Goal: Entertainment & Leisure: Consume media (video, audio)

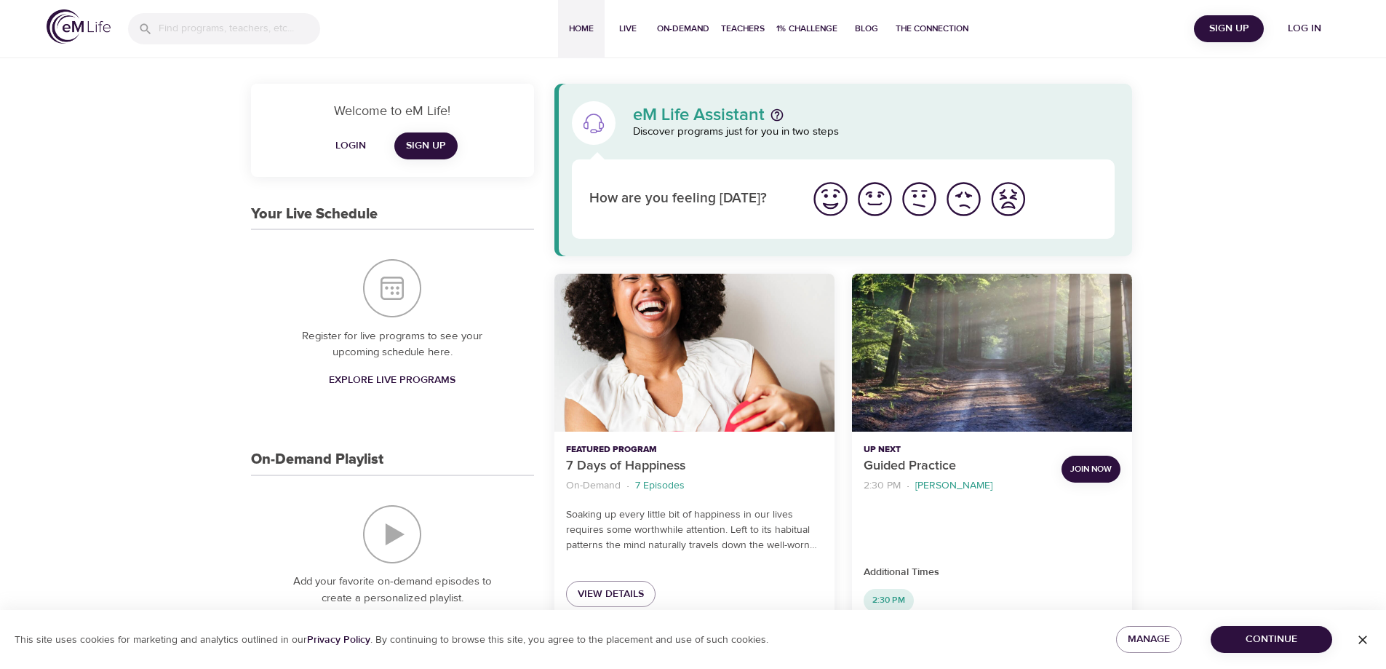
click at [1309, 27] on span "Log in" at bounding box center [1305, 29] width 58 height 18
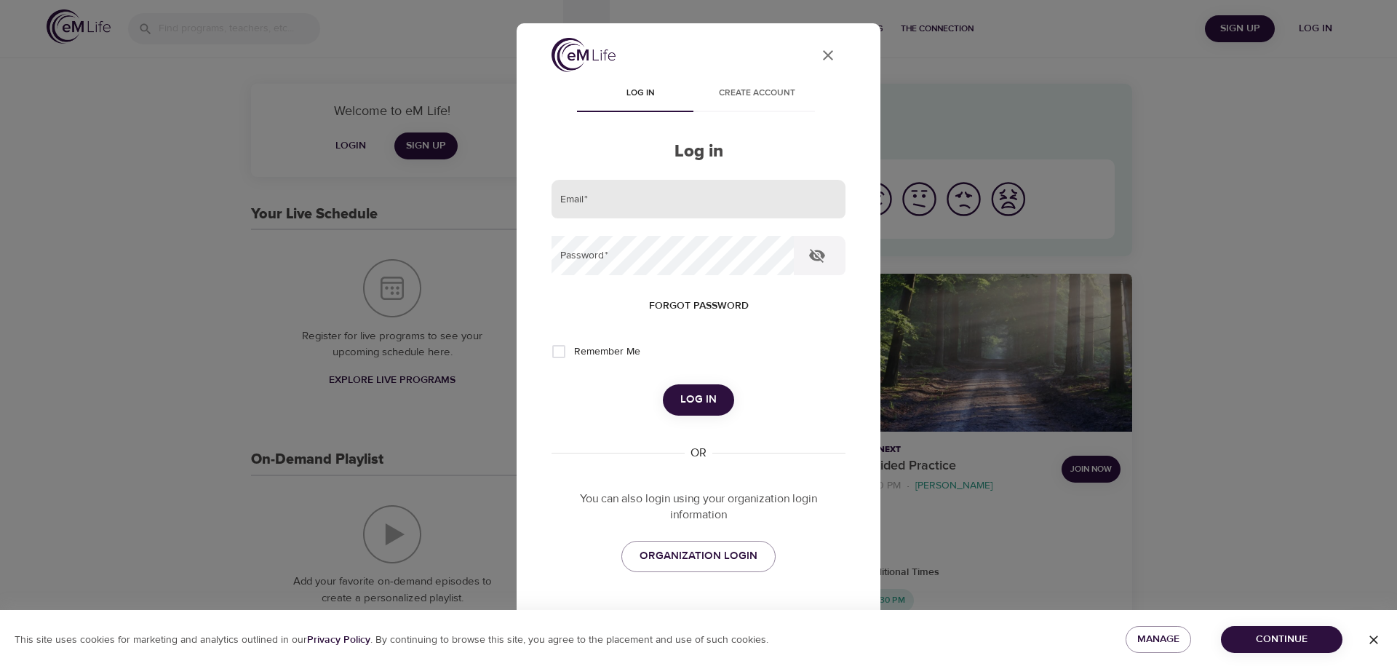
click at [626, 196] on input "email" at bounding box center [699, 199] width 294 height 39
type input "[PERSON_NAME][EMAIL_ADDRESS][DOMAIN_NAME]"
click at [663, 384] on button "Log in" at bounding box center [698, 399] width 71 height 31
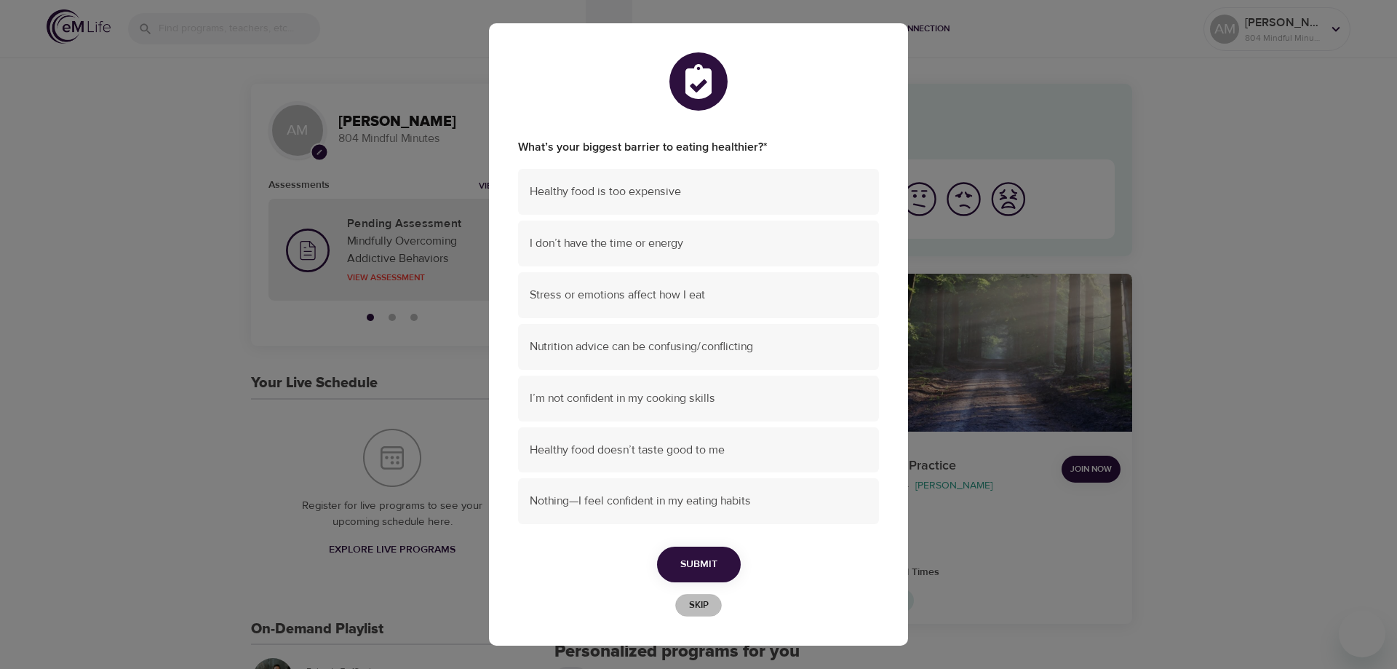
click at [703, 611] on span "Skip" at bounding box center [699, 605] width 32 height 17
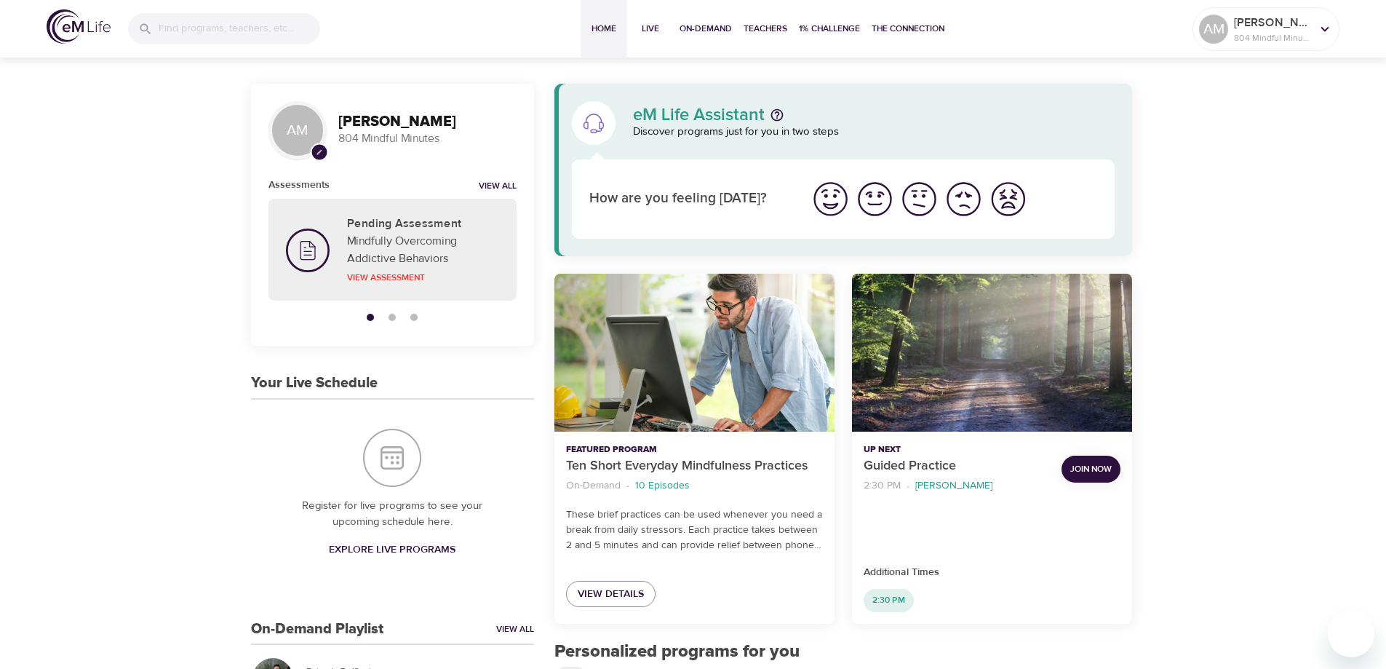
scroll to position [364, 0]
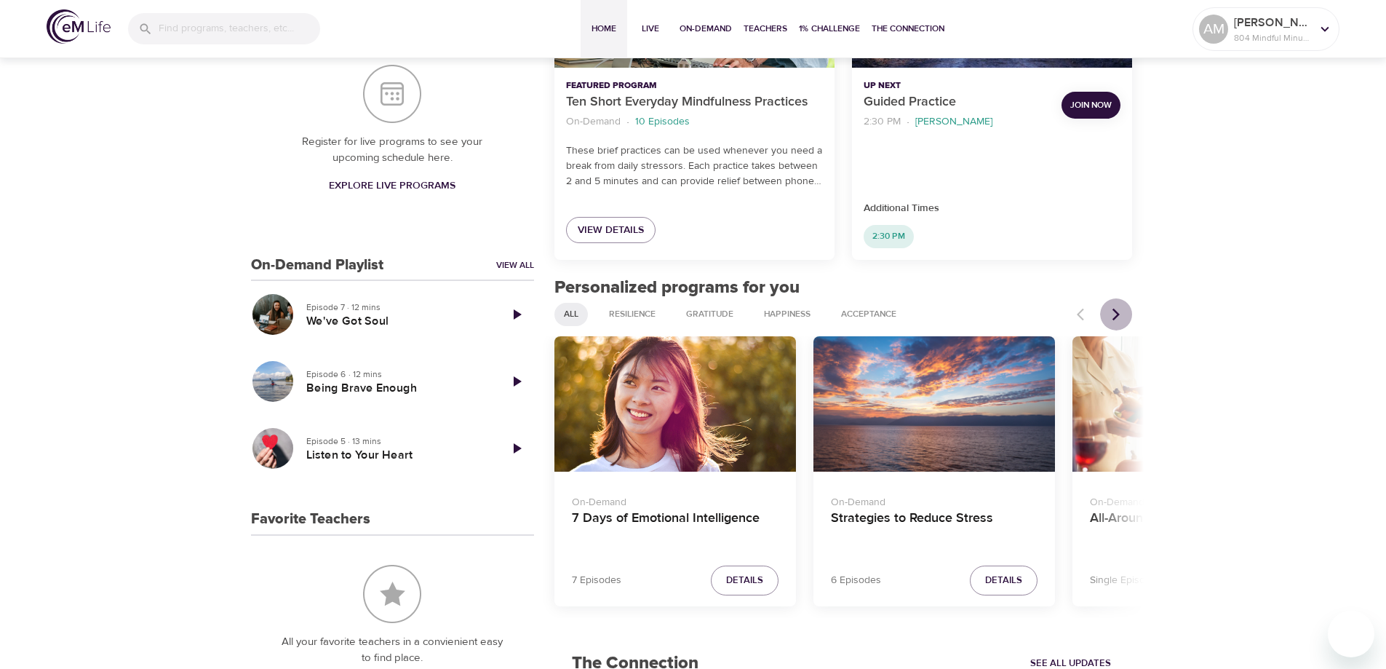
click at [1116, 317] on icon "Next items" at bounding box center [1116, 314] width 7 height 12
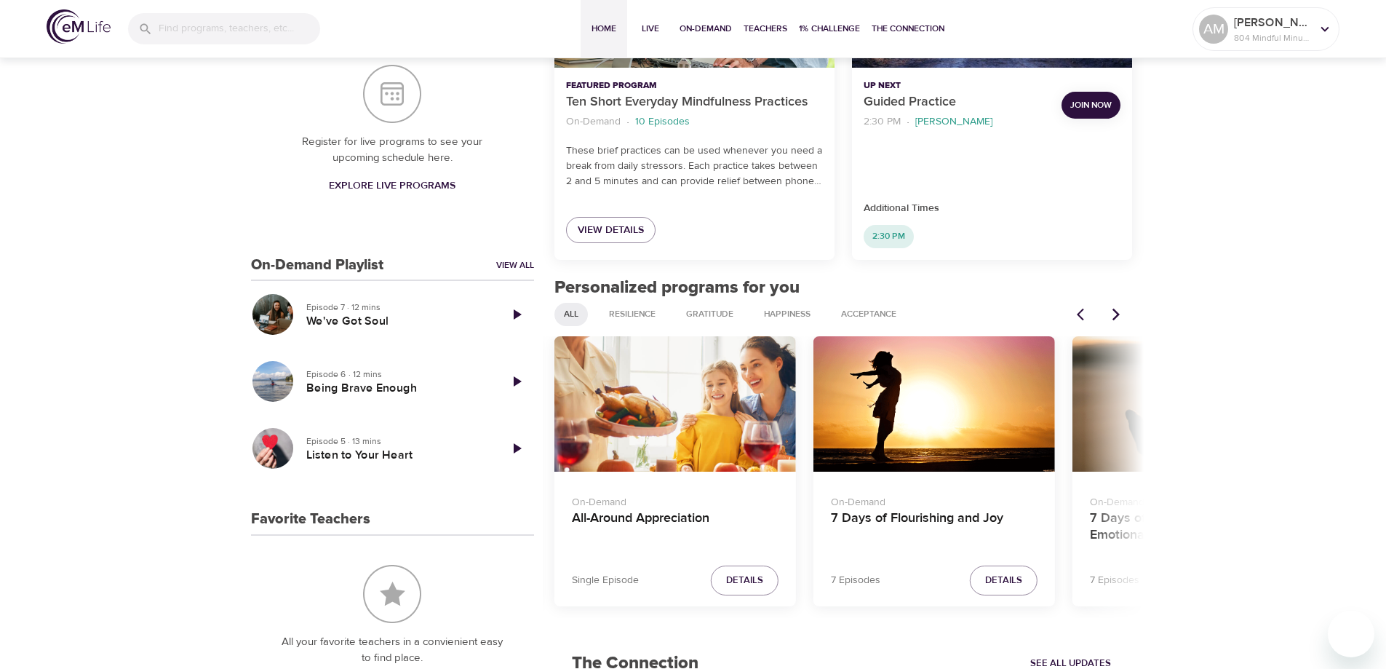
click at [1116, 317] on icon "Next items" at bounding box center [1116, 314] width 7 height 12
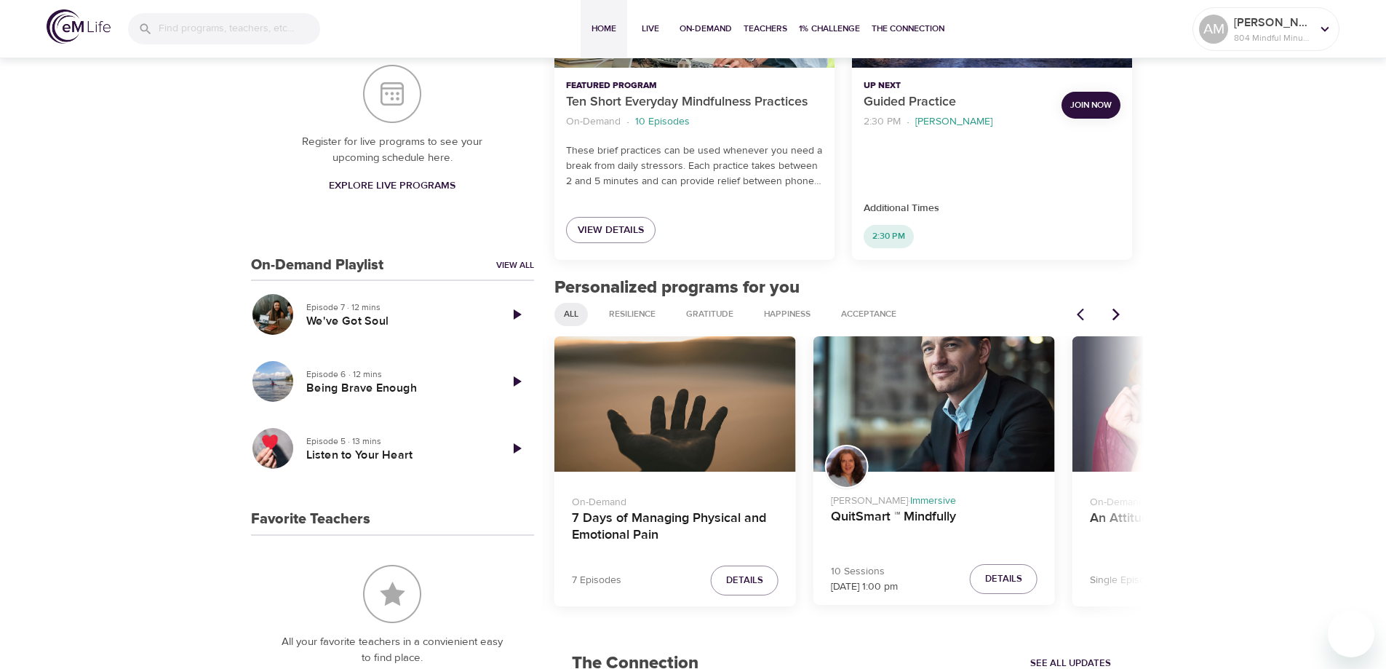
click at [1116, 317] on icon "Next items" at bounding box center [1116, 314] width 7 height 12
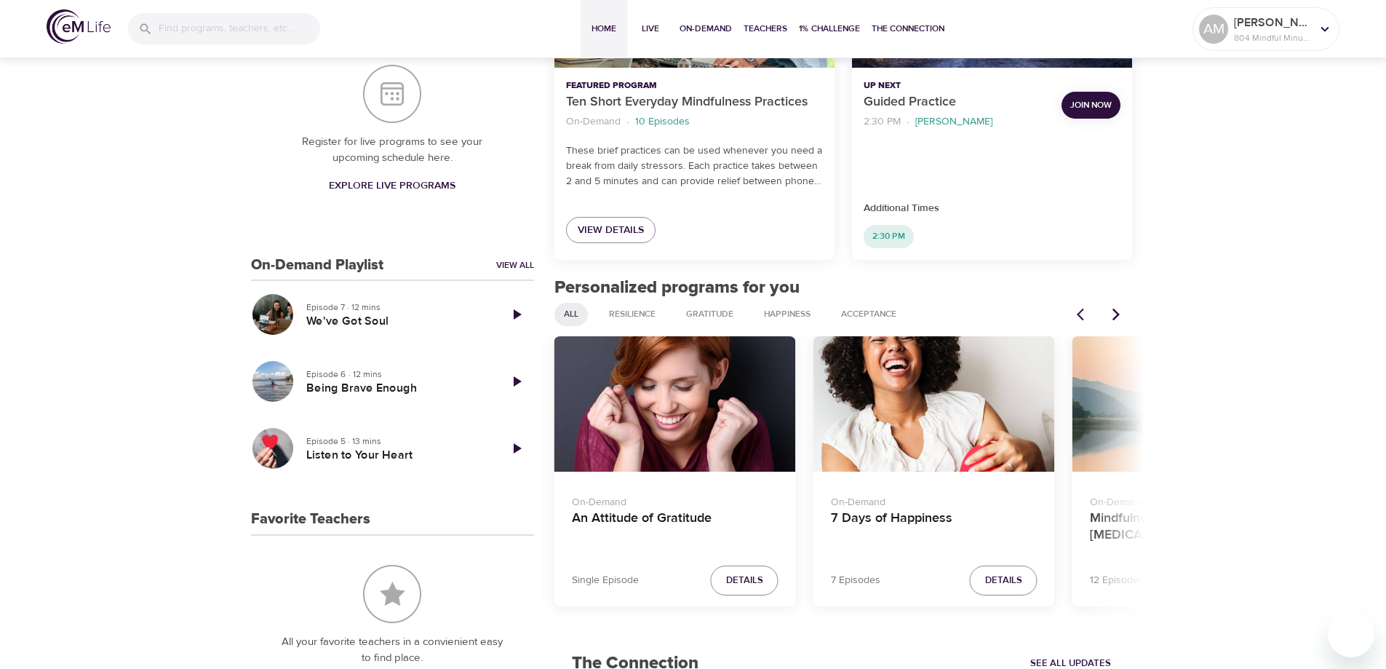
click at [1117, 314] on icon "Next items" at bounding box center [1116, 314] width 15 height 15
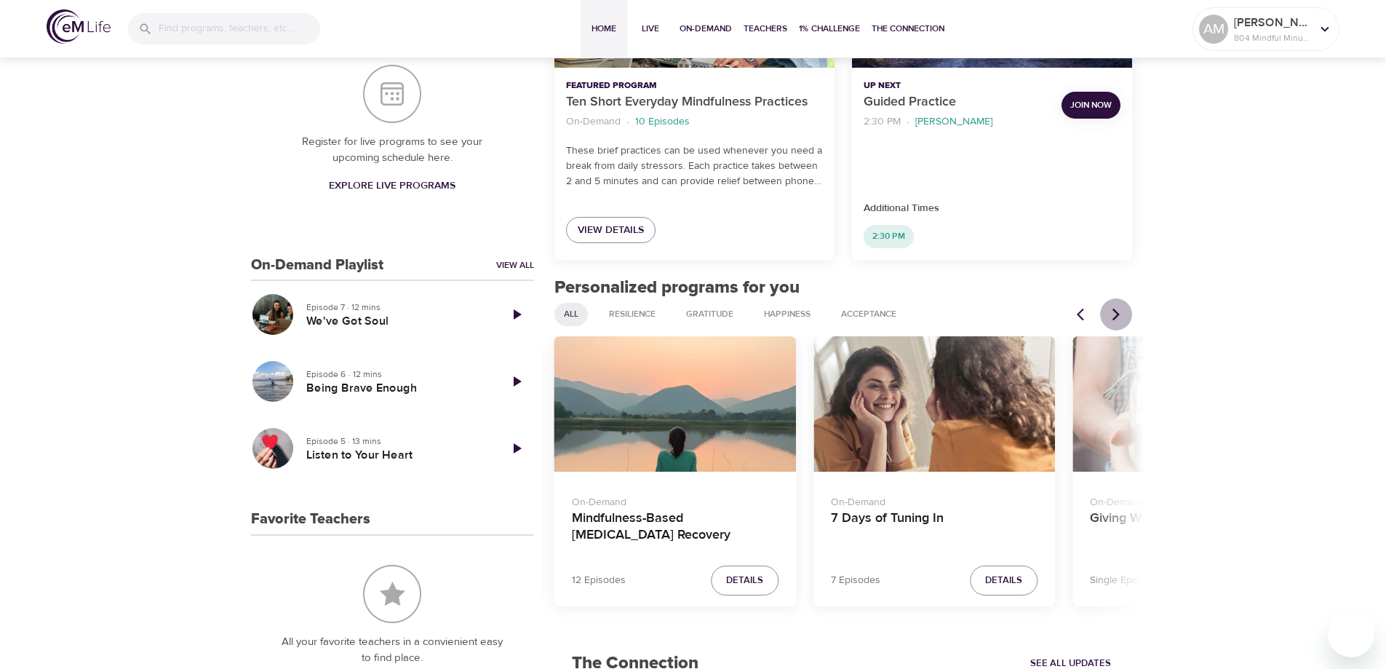
click at [1118, 317] on icon "Next items" at bounding box center [1116, 314] width 7 height 12
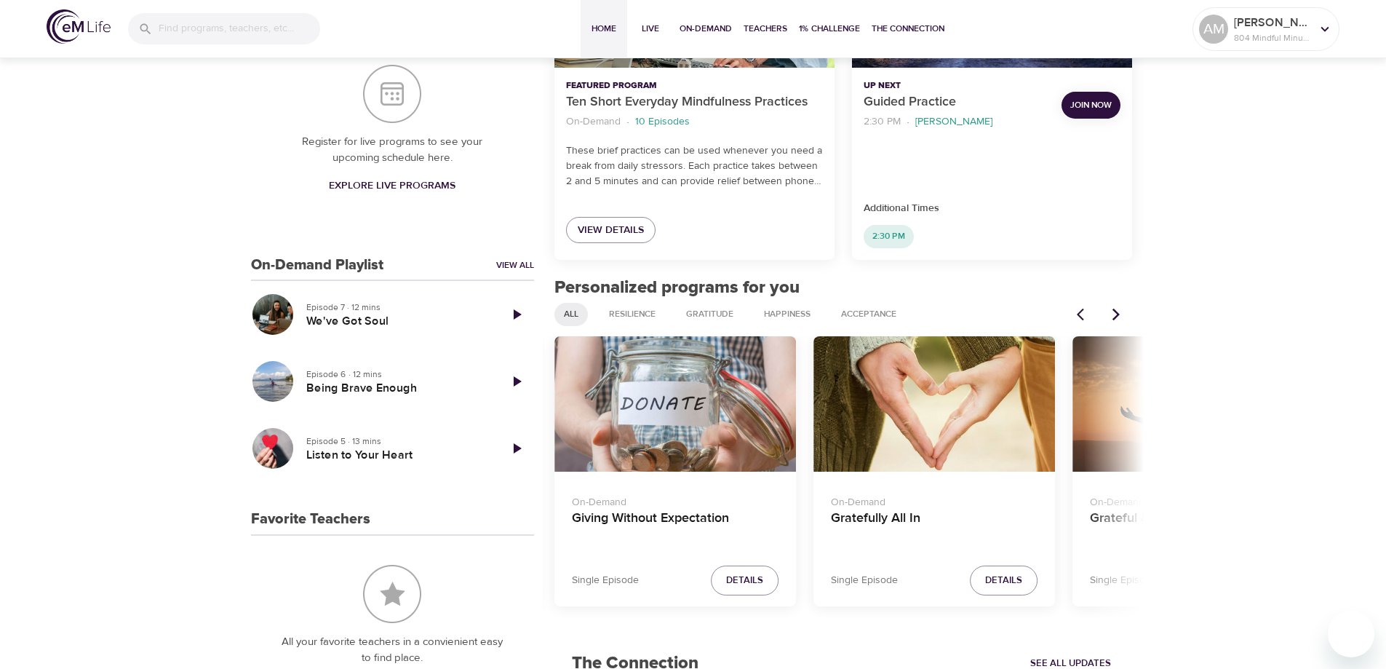
click at [1118, 314] on icon "Next items" at bounding box center [1116, 314] width 7 height 12
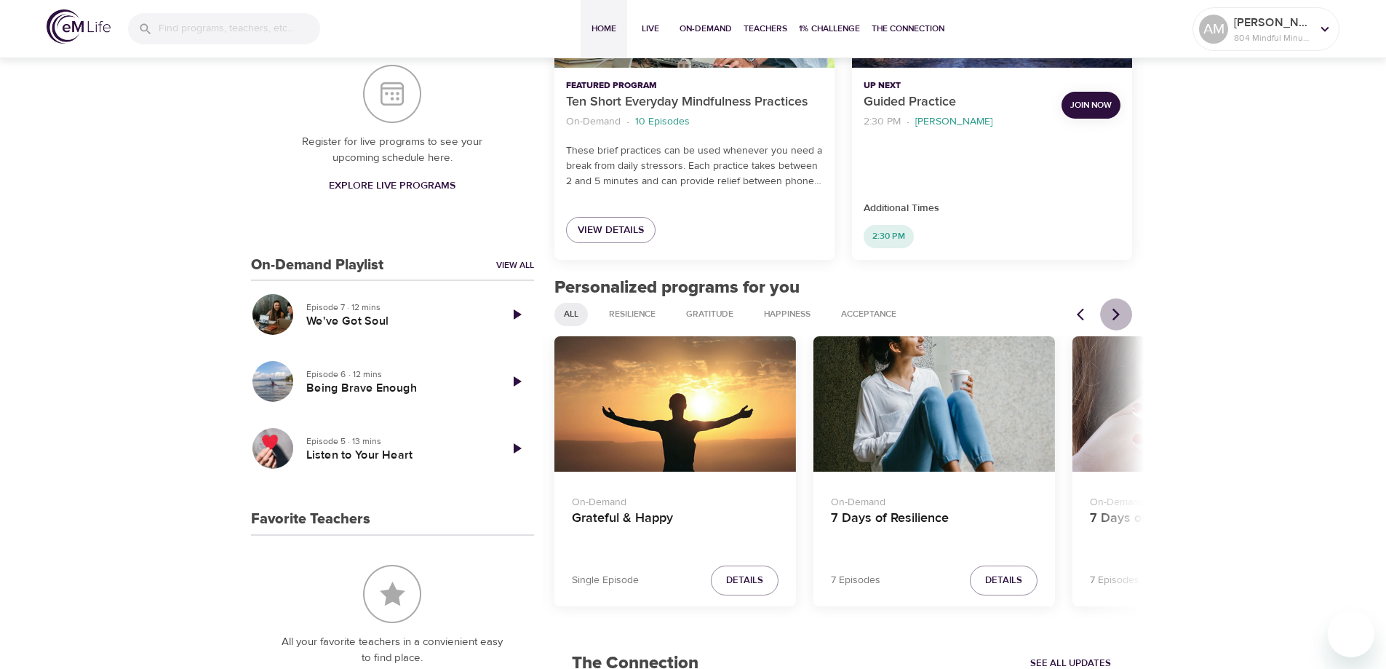
click at [1116, 309] on icon "Next items" at bounding box center [1116, 314] width 15 height 15
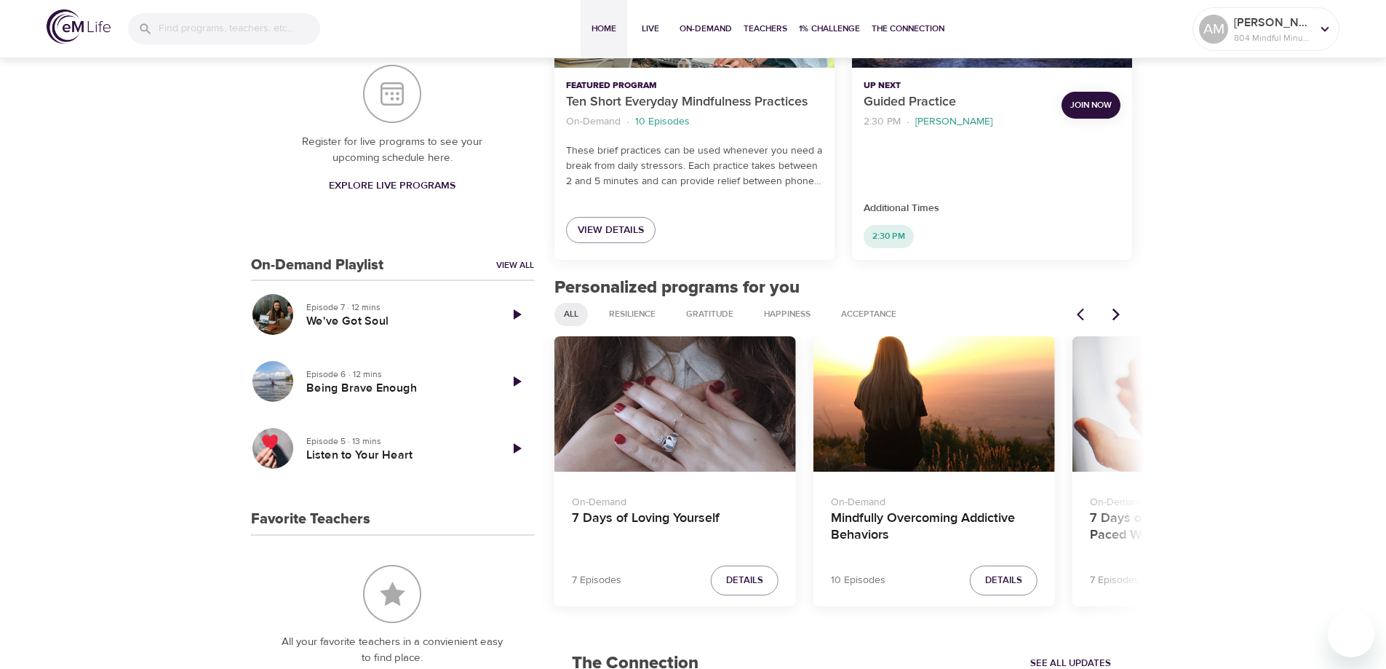
click at [706, 412] on div "7 Days of Loving Yourself" at bounding box center [676, 404] width 242 height 136
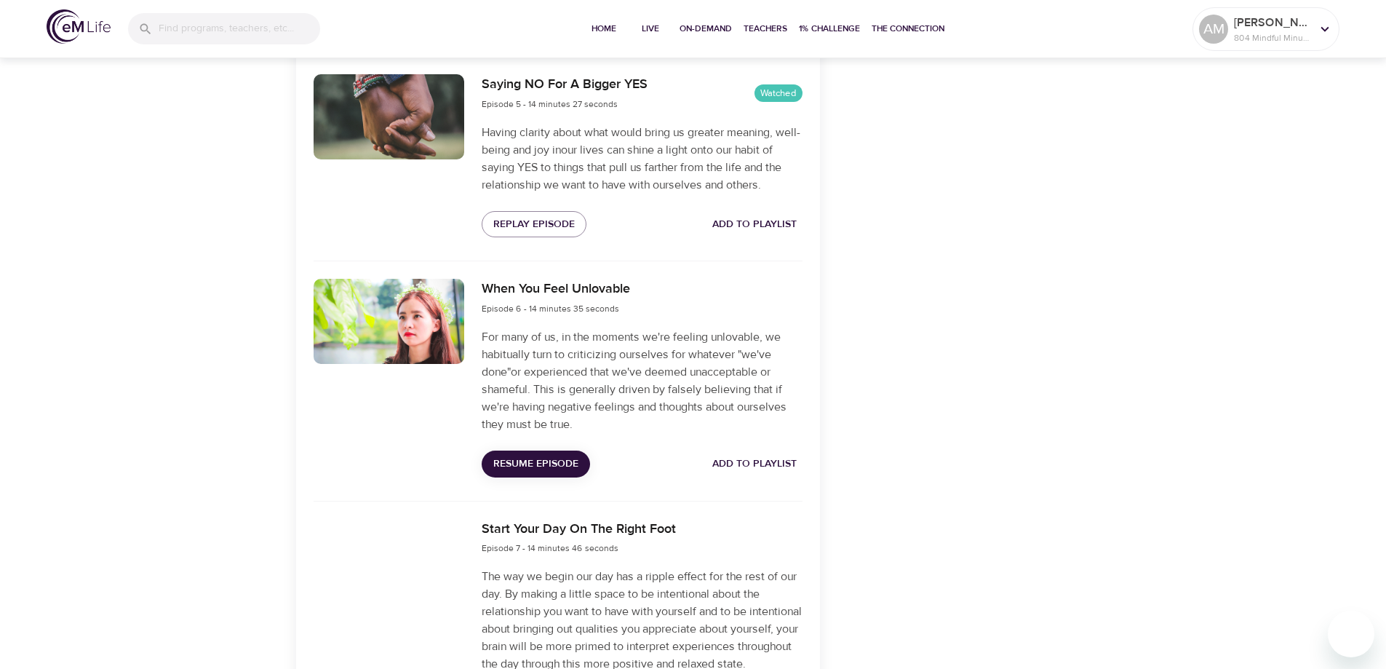
scroll to position [1455, 0]
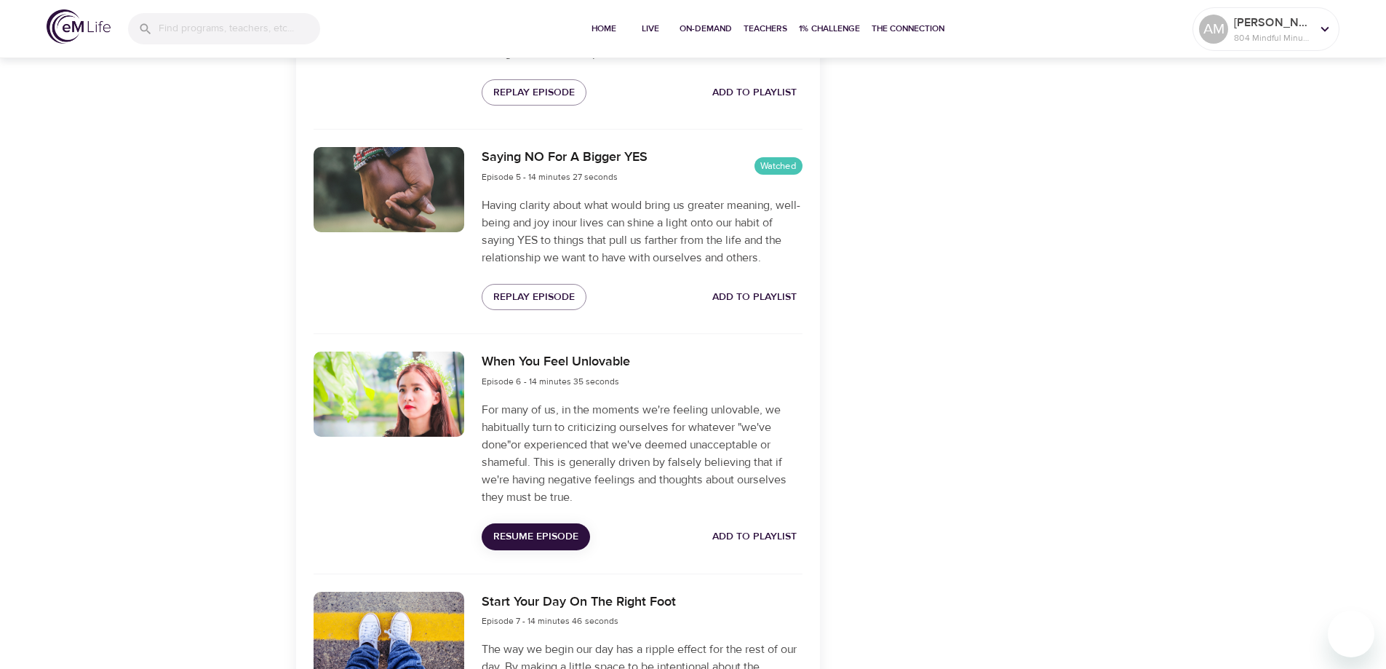
click at [562, 535] on span "Resume Episode" at bounding box center [535, 537] width 85 height 18
